Goal: Task Accomplishment & Management: Complete application form

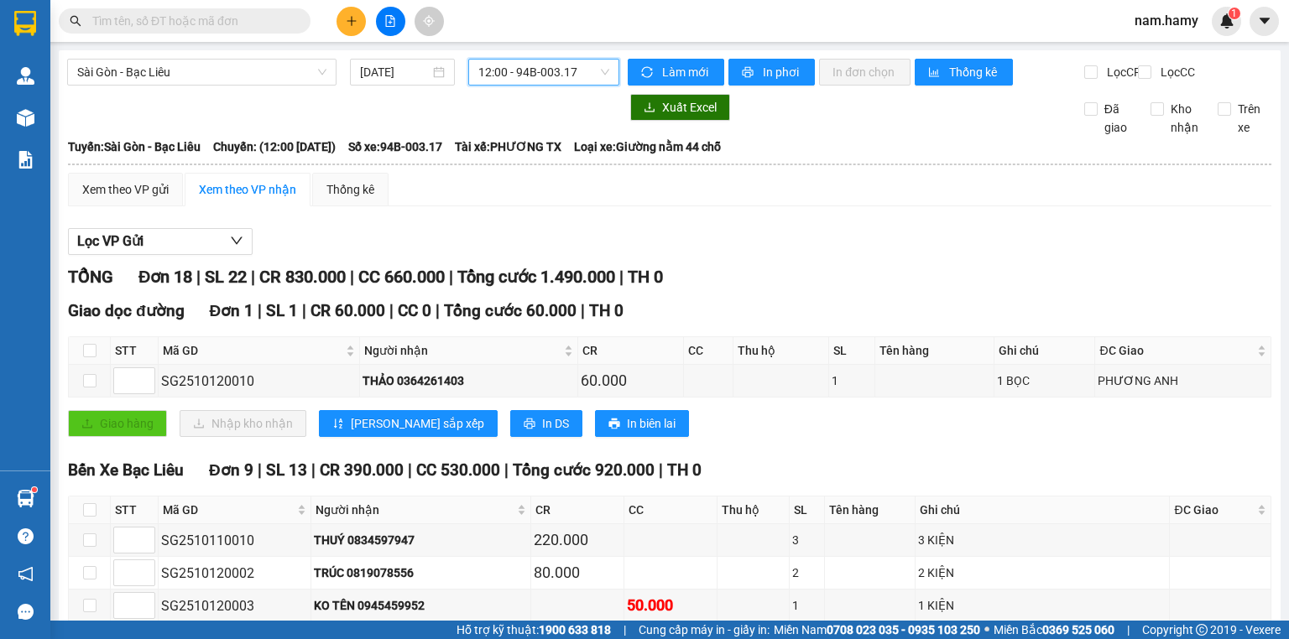
scroll to position [134, 0]
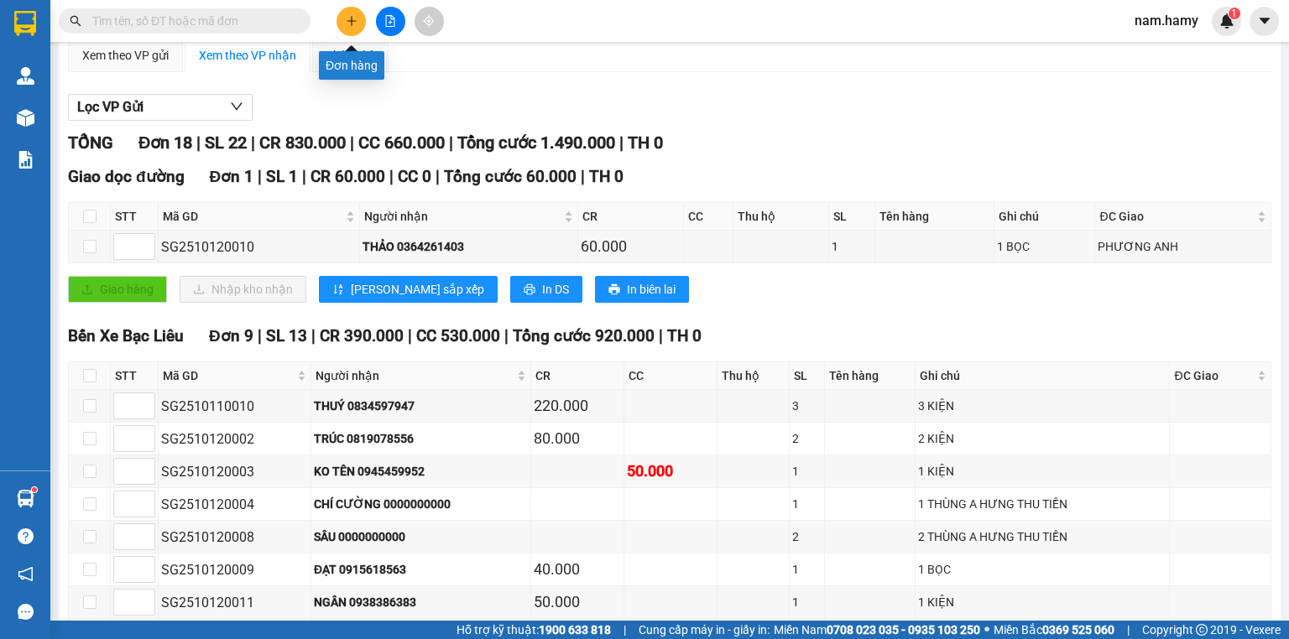
click at [358, 28] on button at bounding box center [351, 21] width 29 height 29
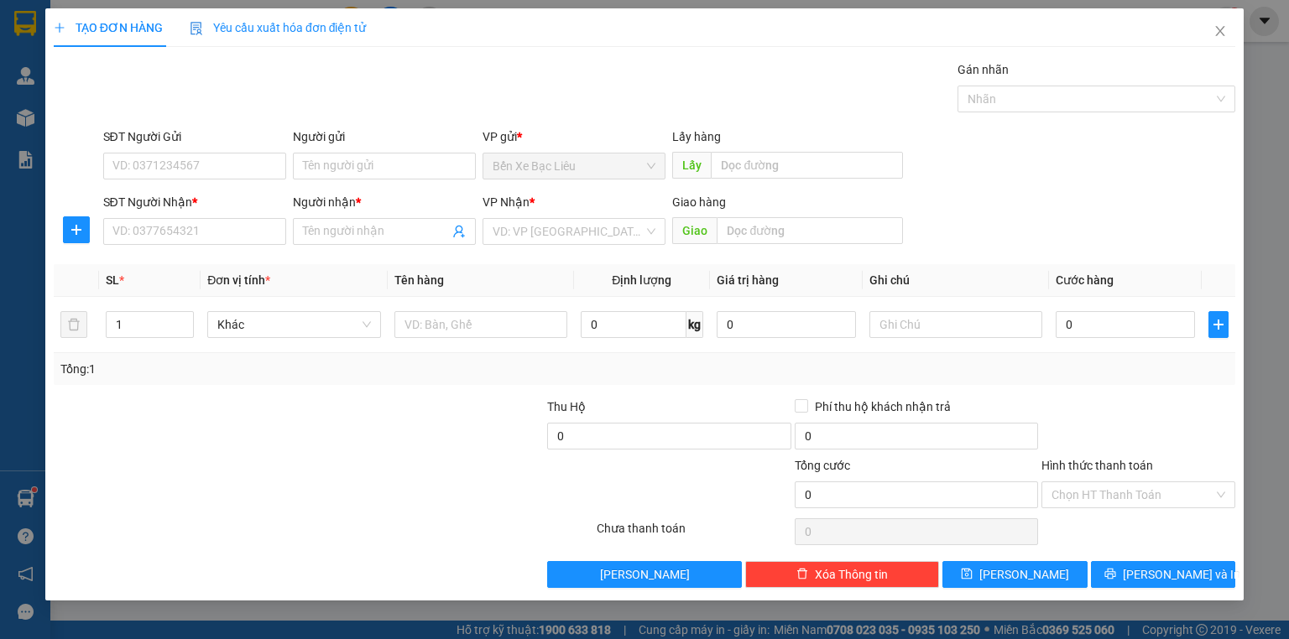
click at [252, 246] on div "SĐT Người Nhận * VD: 0377654321" at bounding box center [194, 222] width 183 height 59
click at [253, 235] on input "SĐT Người Nhận *" at bounding box center [194, 231] width 183 height 27
click at [256, 273] on div "0866756019 - KHA" at bounding box center [194, 264] width 163 height 18
type input "0866756019"
type input "KHA"
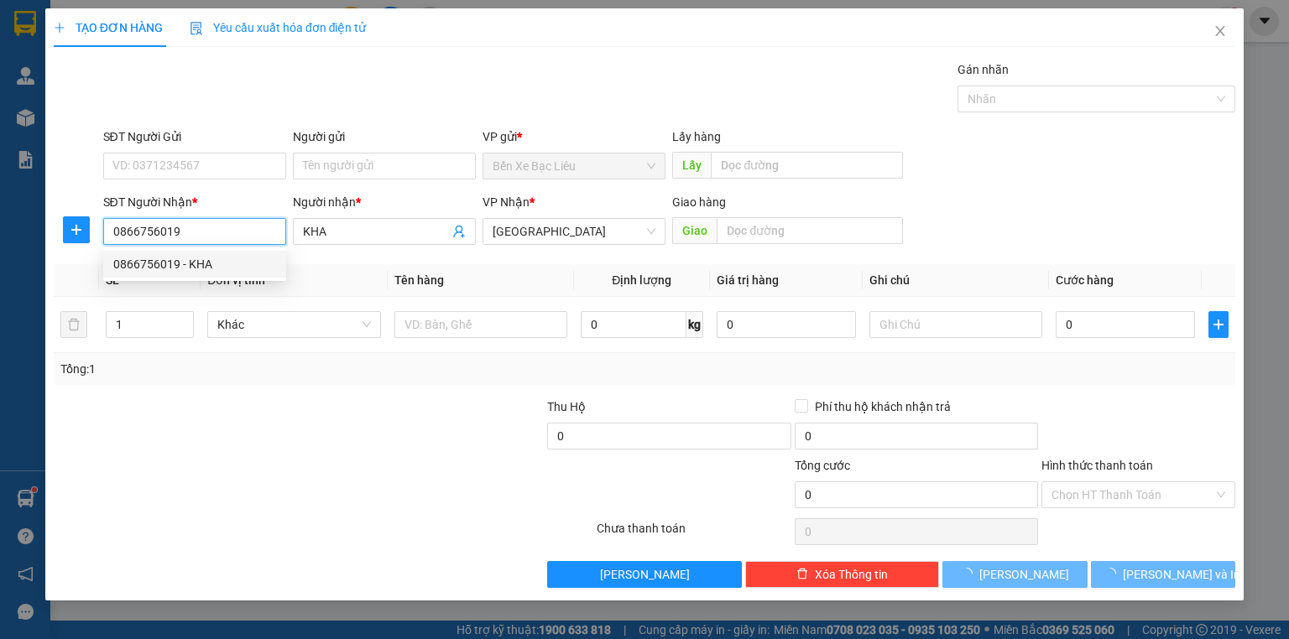
type input "50.000"
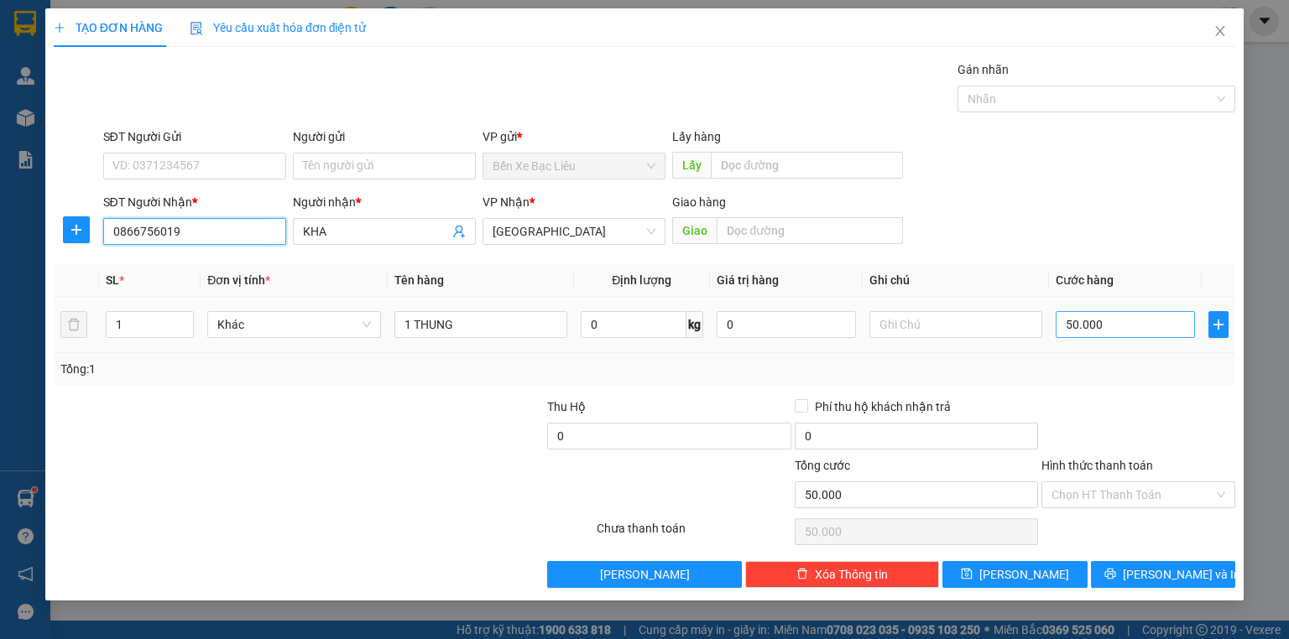
type input "0866756019"
click at [1158, 330] on input "50.000" at bounding box center [1125, 324] width 139 height 27
type input "4"
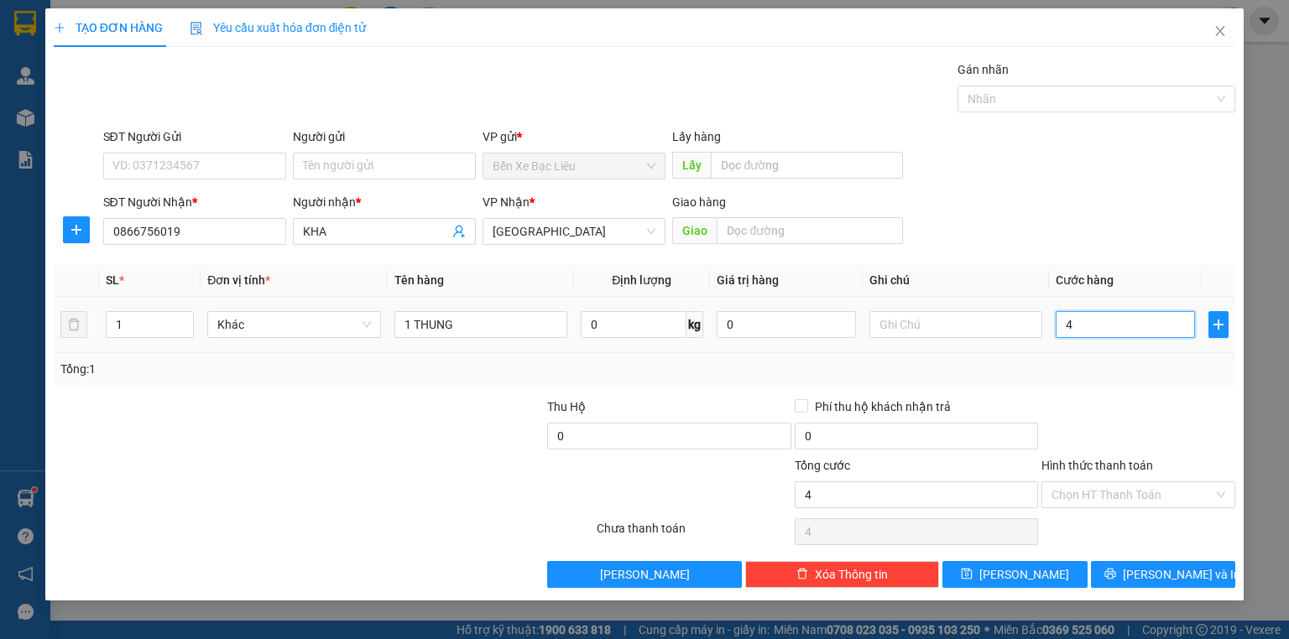
type input "40"
type input "40.000"
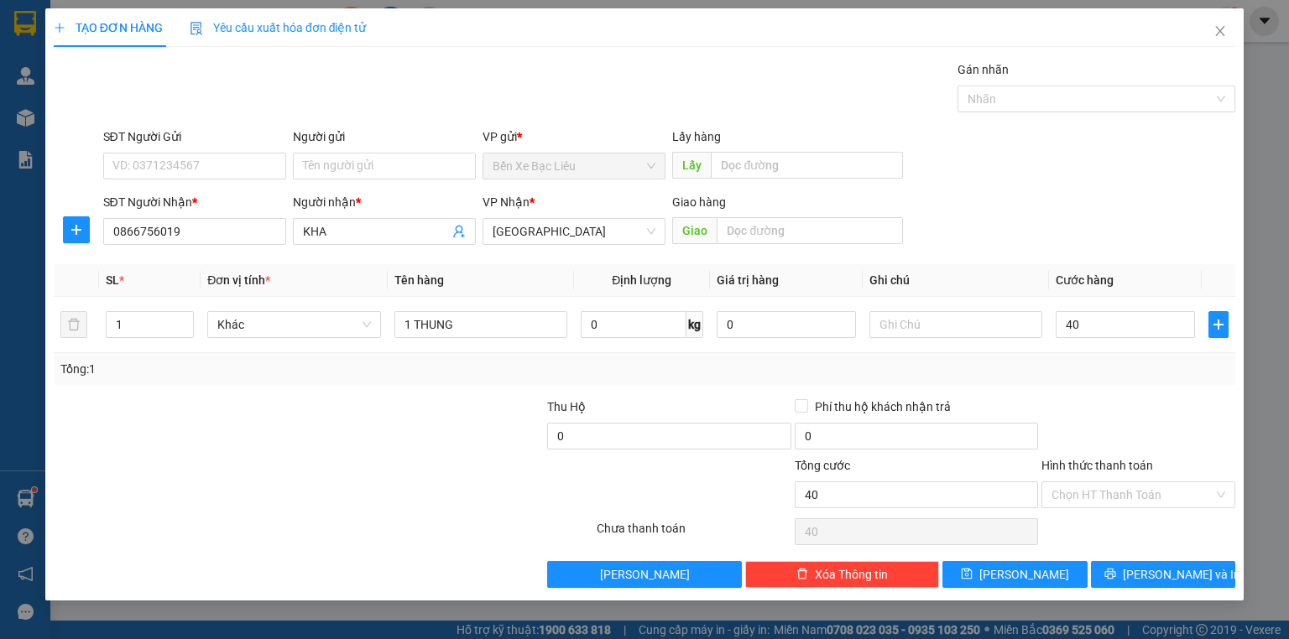
type input "40.000"
click at [1174, 373] on div "Tổng: 1" at bounding box center [644, 369] width 1168 height 18
click at [1135, 483] on input "Hình thức thanh toán" at bounding box center [1132, 495] width 162 height 25
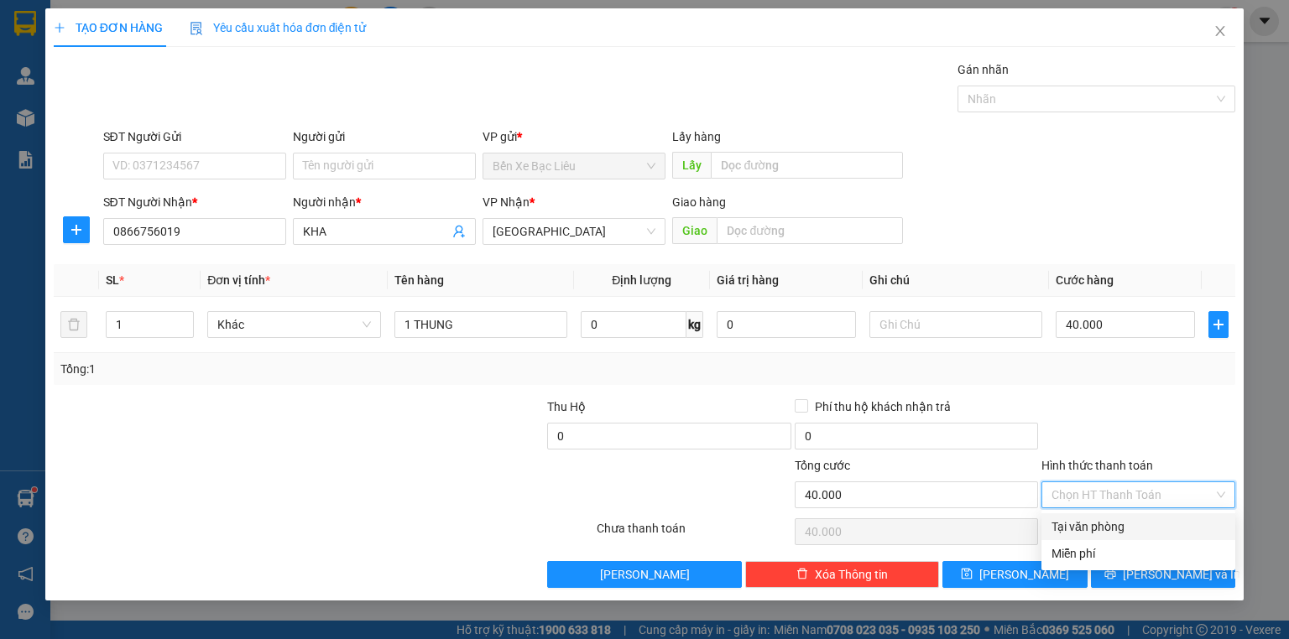
click at [1135, 519] on div "Tại văn phòng" at bounding box center [1138, 527] width 174 height 18
type input "0"
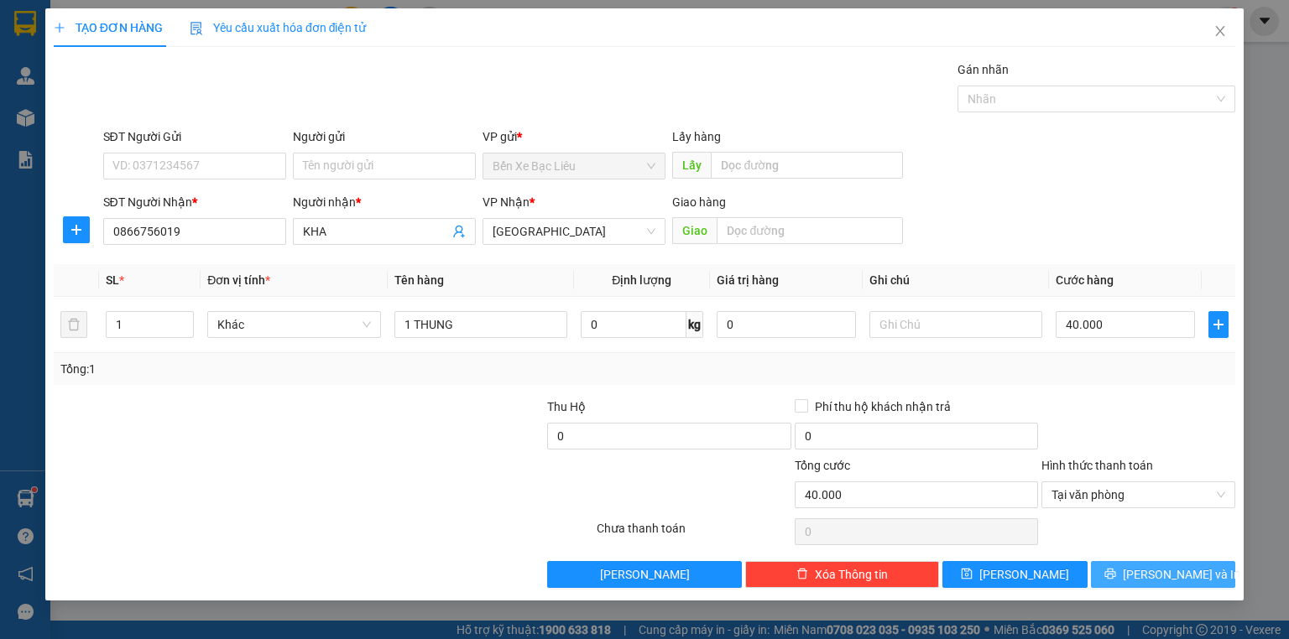
click at [1151, 571] on span "[PERSON_NAME] và In" at bounding box center [1181, 575] width 117 height 18
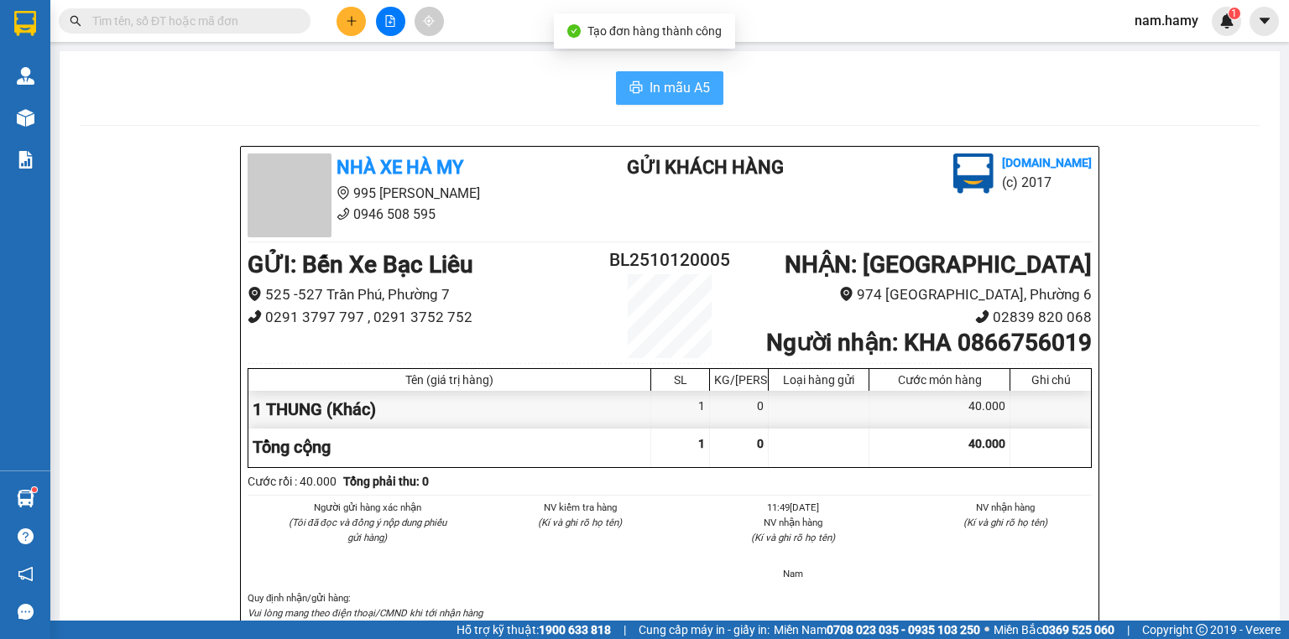
click at [691, 88] on span "In mẫu A5" at bounding box center [680, 87] width 60 height 21
